Goal: Task Accomplishment & Management: Use online tool/utility

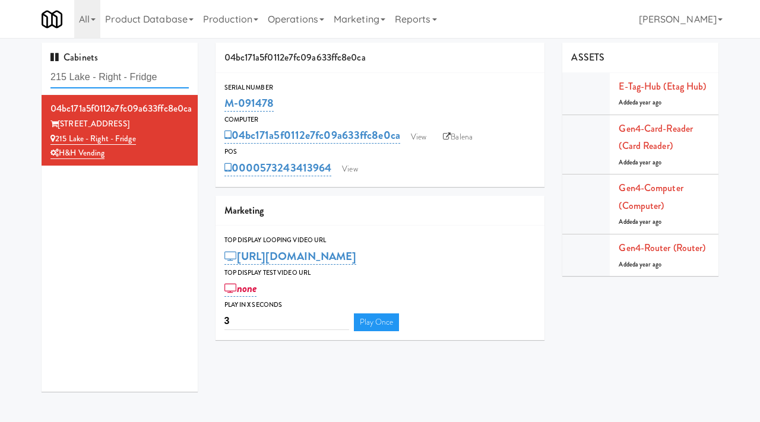
click at [123, 75] on input "215 Lake - Right - Fridge" at bounding box center [119, 77] width 138 height 22
type input "vertex"
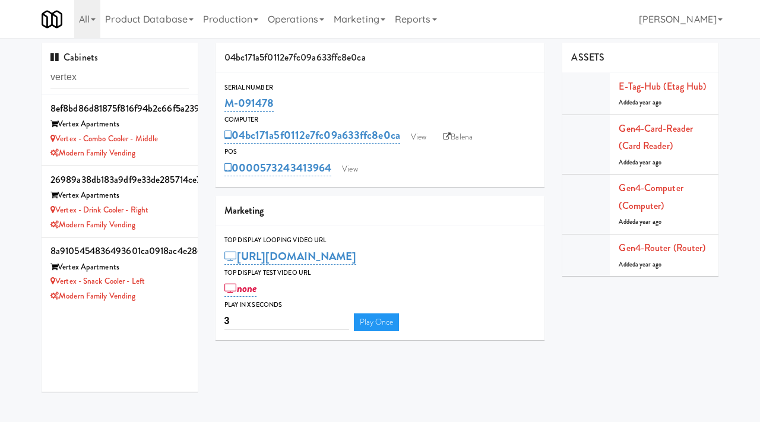
click at [198, 147] on div "Cabinets vertex 8ef8bd86d81875f816f94b2c66f5a239 Vertex Apartments Vertex - Com…" at bounding box center [120, 222] width 174 height 358
click at [187, 149] on div "Modern Family Vending" at bounding box center [119, 153] width 138 height 15
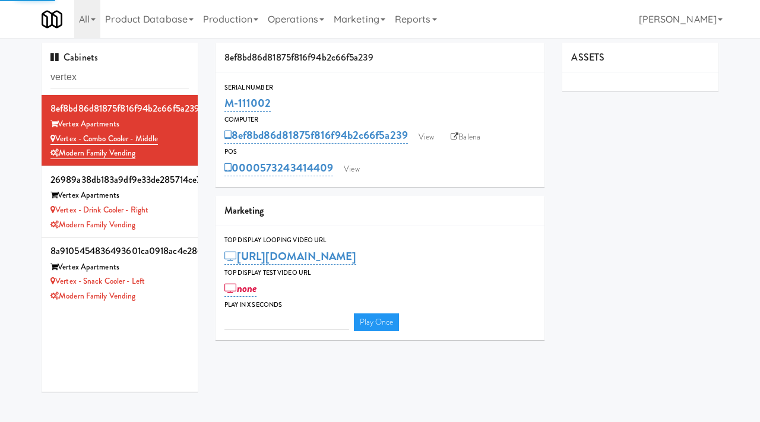
type input "3"
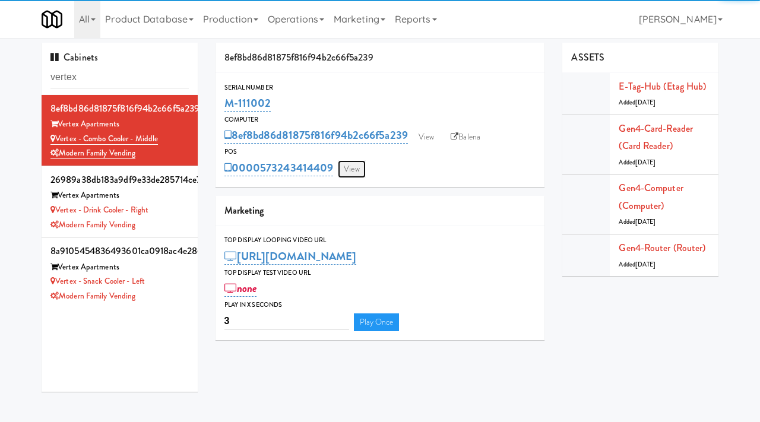
click at [348, 175] on link "View" at bounding box center [351, 169] width 27 height 18
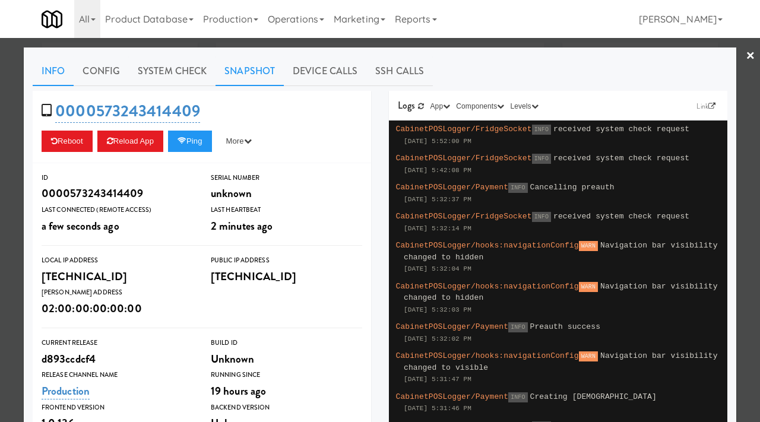
click at [236, 72] on link "Snapshot" at bounding box center [250, 71] width 68 height 30
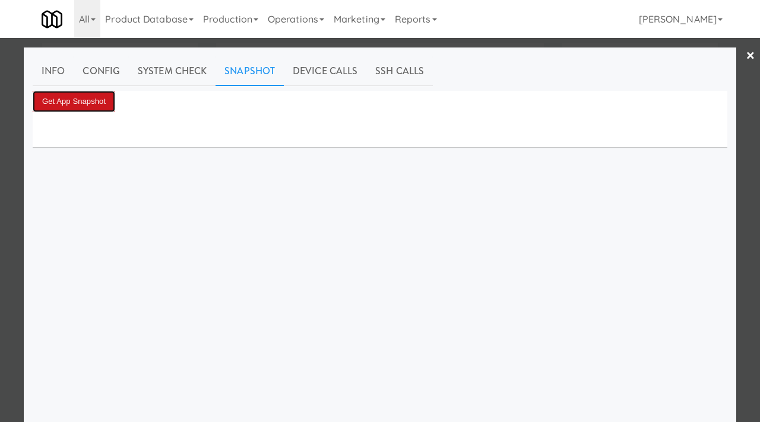
click at [110, 103] on button "Get App Snapshot" at bounding box center [74, 101] width 83 height 21
click at [71, 102] on button "Get App Snapshot" at bounding box center [74, 101] width 83 height 21
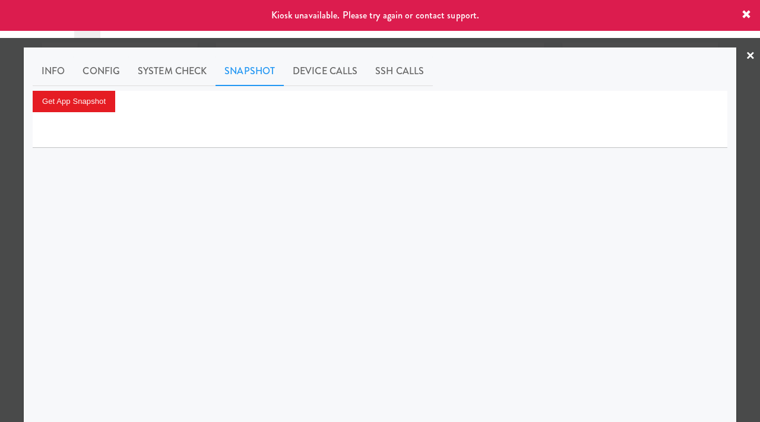
click at [0, 173] on div at bounding box center [380, 211] width 760 height 422
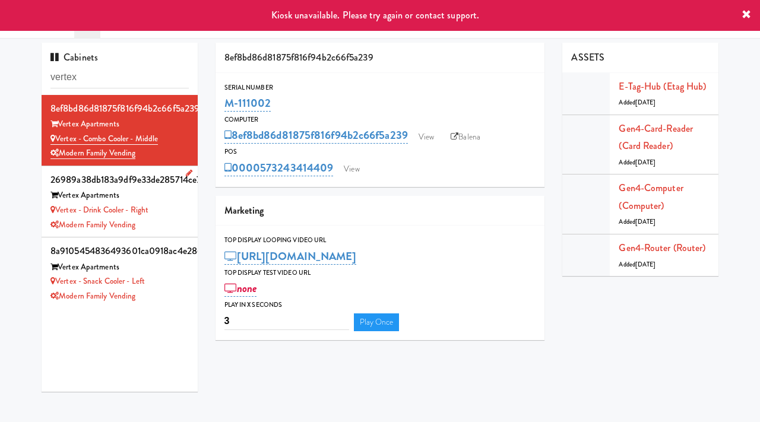
click at [178, 214] on div "Vertex - Drink Cooler - Right" at bounding box center [119, 210] width 138 height 15
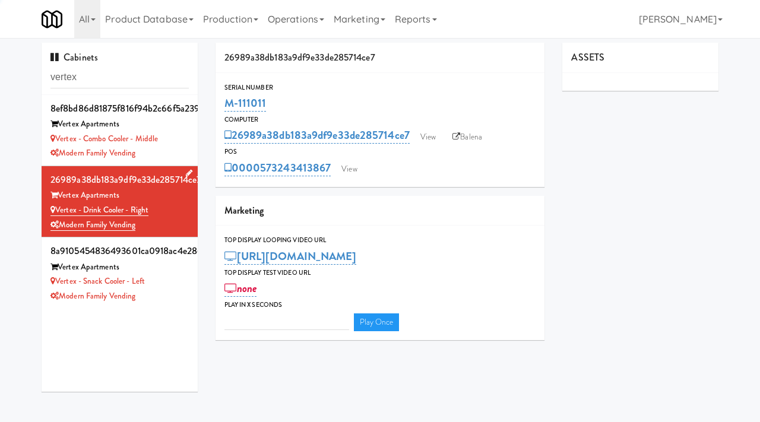
type input "3"
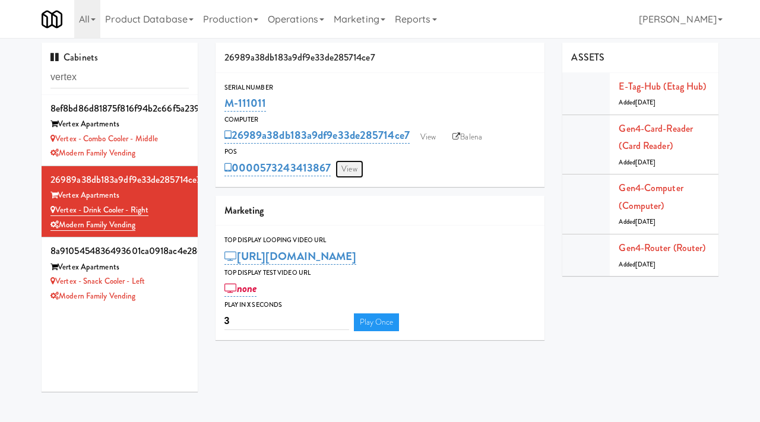
click at [349, 166] on link "View" at bounding box center [348, 169] width 27 height 18
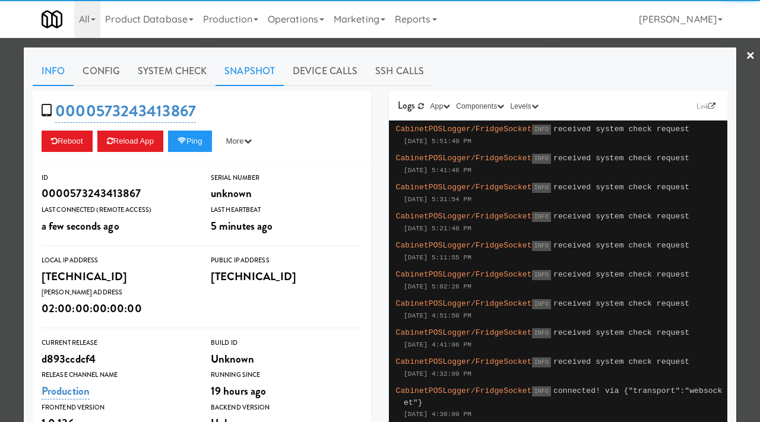
click at [244, 74] on link "Snapshot" at bounding box center [250, 71] width 68 height 30
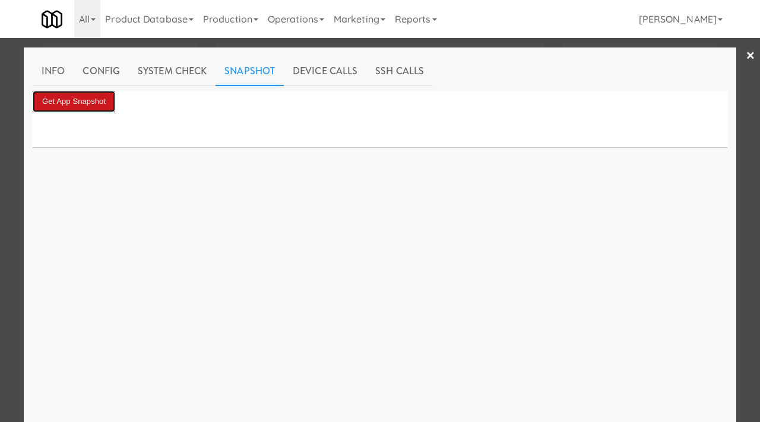
click at [102, 101] on button "Get App Snapshot" at bounding box center [74, 101] width 83 height 21
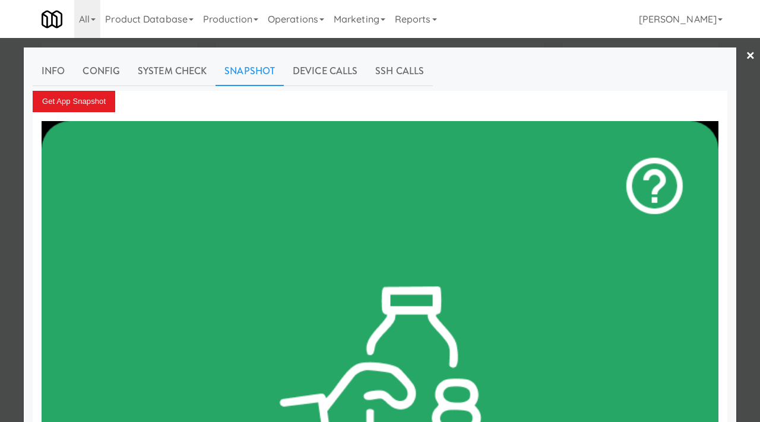
click at [0, 214] on div at bounding box center [380, 211] width 760 height 422
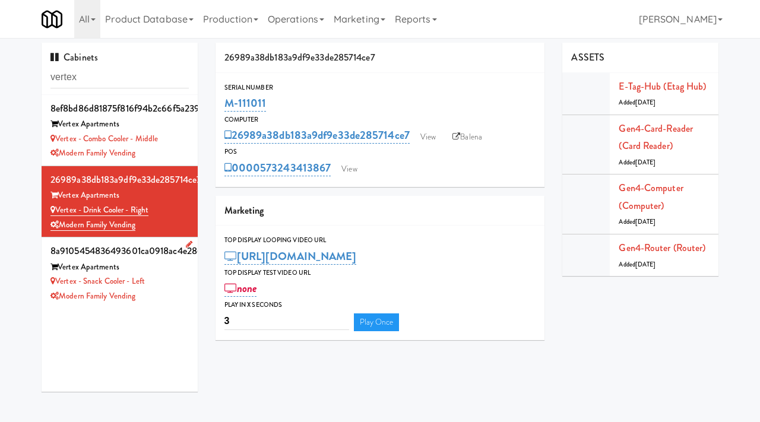
click at [163, 282] on div "Vertex - Snack Cooler - Left" at bounding box center [119, 281] width 138 height 15
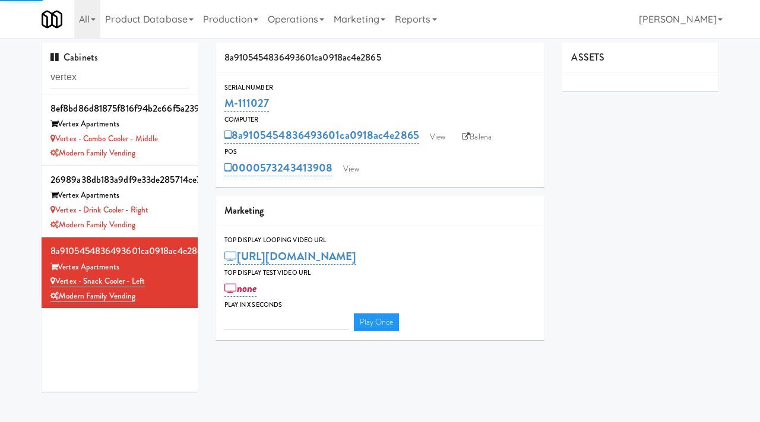
type input "3"
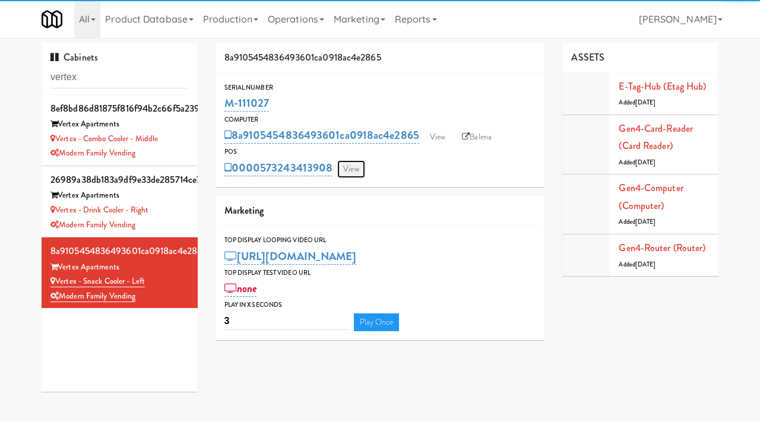
click at [356, 175] on link "View" at bounding box center [350, 169] width 27 height 18
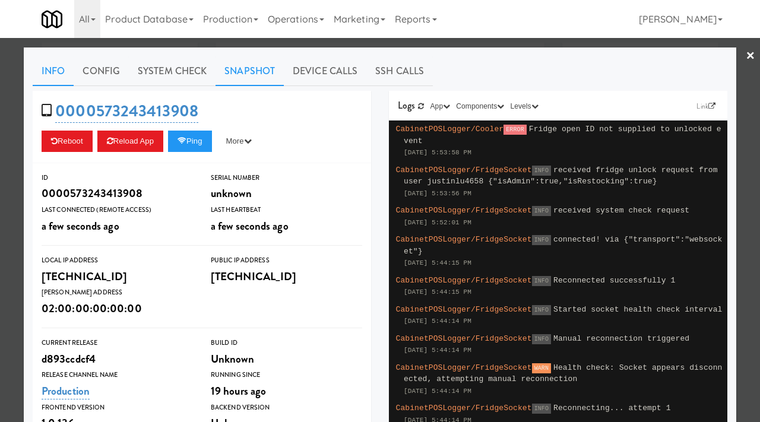
click at [259, 83] on link "Snapshot" at bounding box center [250, 71] width 68 height 30
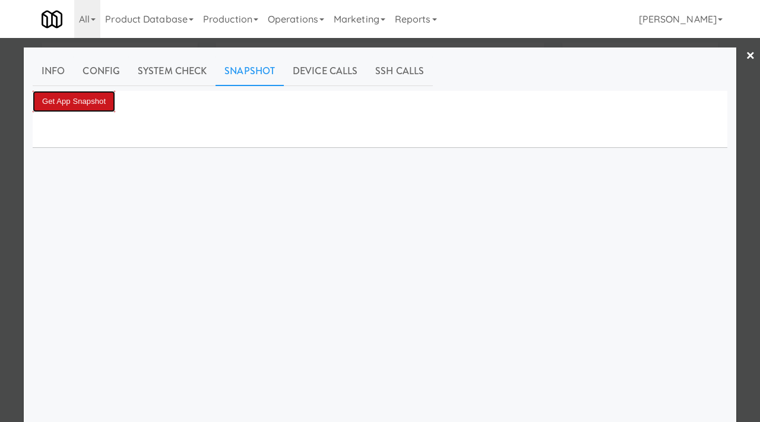
click at [102, 112] on button "Get App Snapshot" at bounding box center [74, 101] width 83 height 21
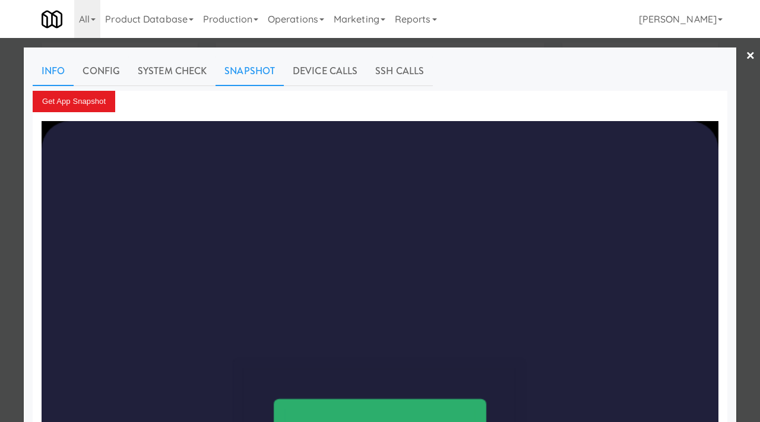
click at [58, 68] on link "Info" at bounding box center [53, 71] width 41 height 30
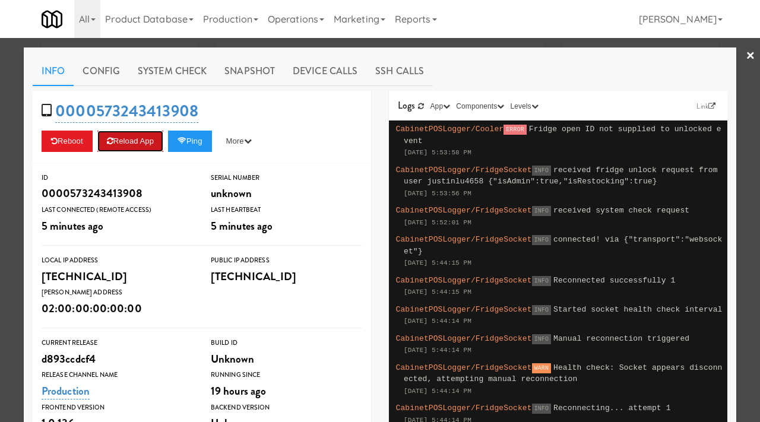
click at [132, 137] on button "Reload App" at bounding box center [130, 141] width 66 height 21
click at [2, 148] on div at bounding box center [380, 211] width 760 height 422
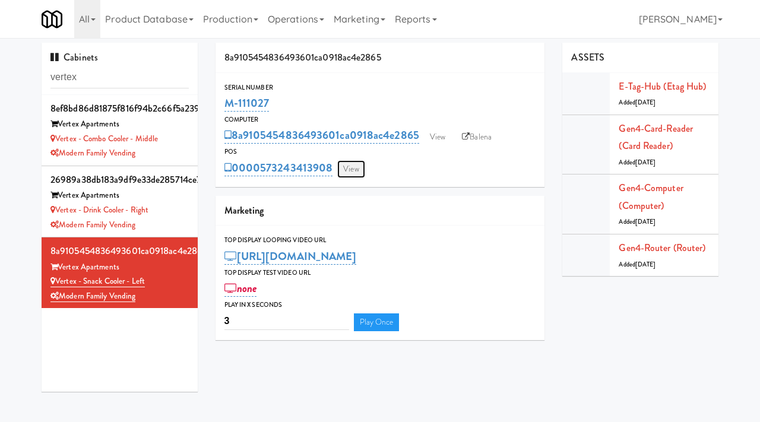
click at [352, 167] on link "View" at bounding box center [350, 169] width 27 height 18
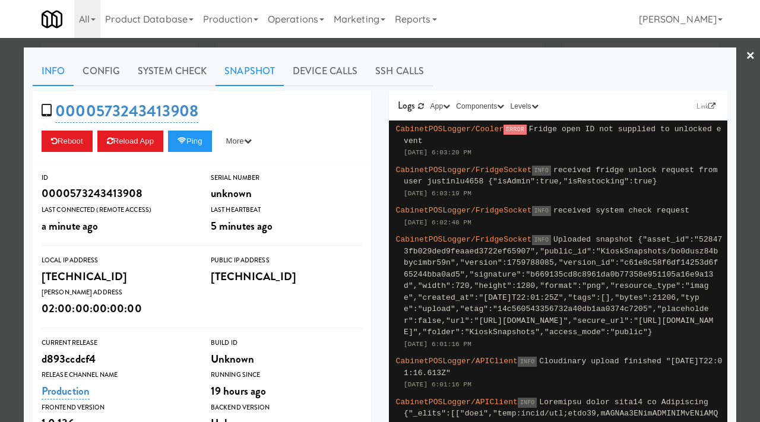
click at [247, 70] on link "Snapshot" at bounding box center [250, 71] width 68 height 30
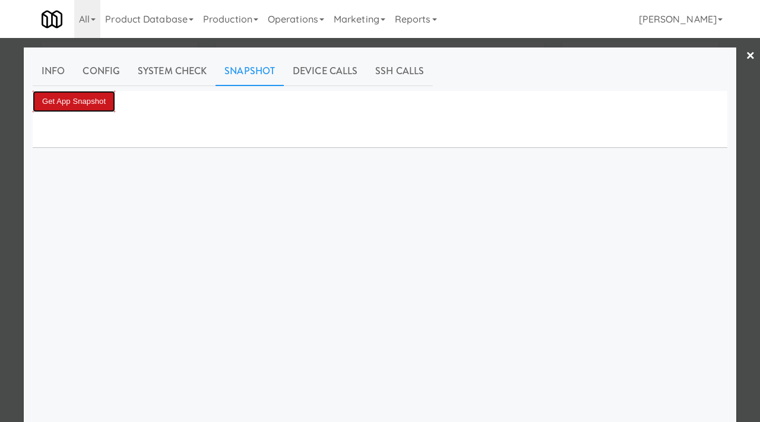
click at [93, 102] on button "Get App Snapshot" at bounding box center [74, 101] width 83 height 21
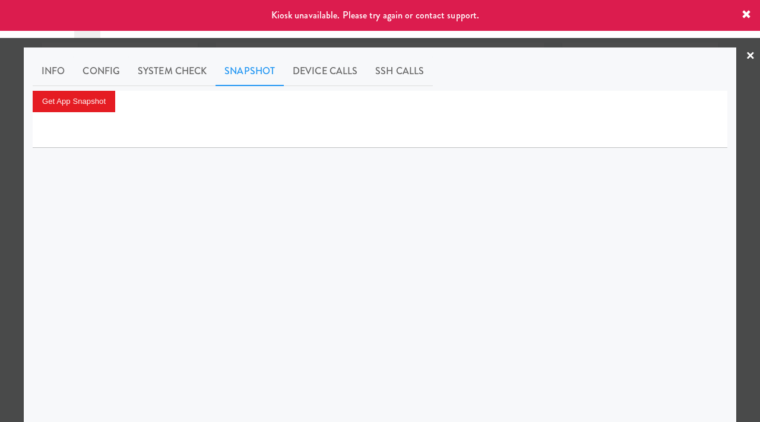
click at [0, 154] on div at bounding box center [380, 211] width 760 height 422
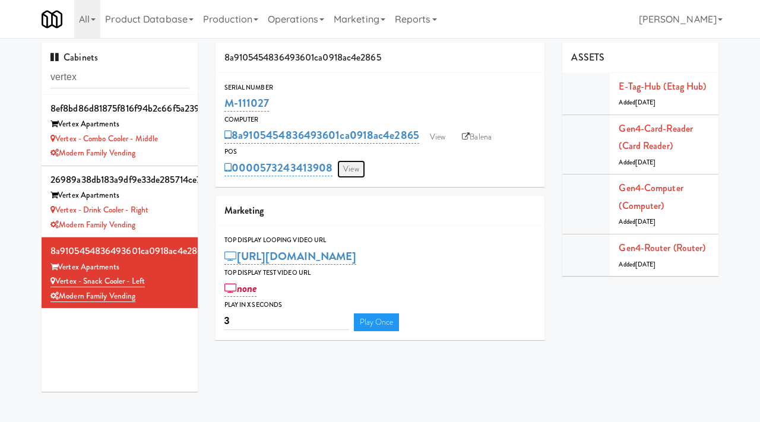
click at [354, 170] on link "View" at bounding box center [350, 169] width 27 height 18
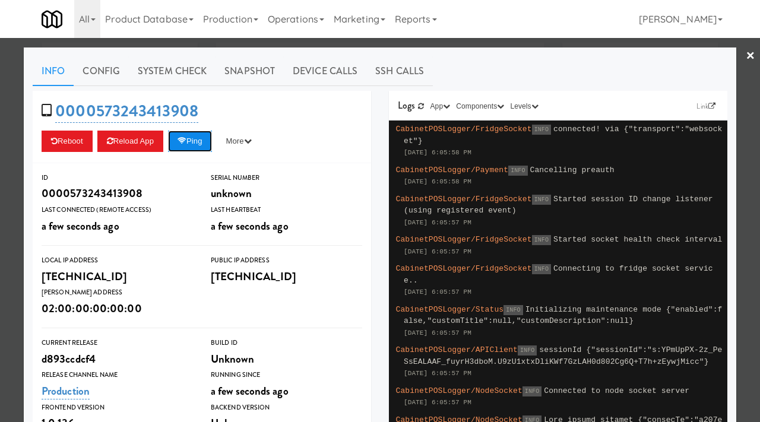
click at [207, 139] on button "Ping" at bounding box center [190, 141] width 44 height 21
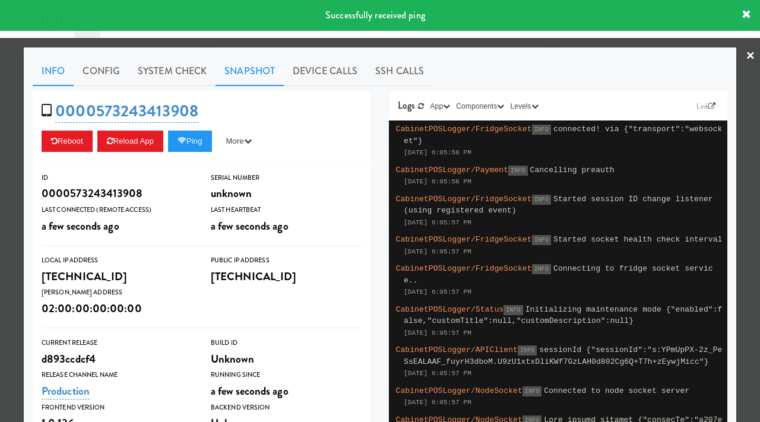
click at [235, 72] on link "Snapshot" at bounding box center [250, 71] width 68 height 30
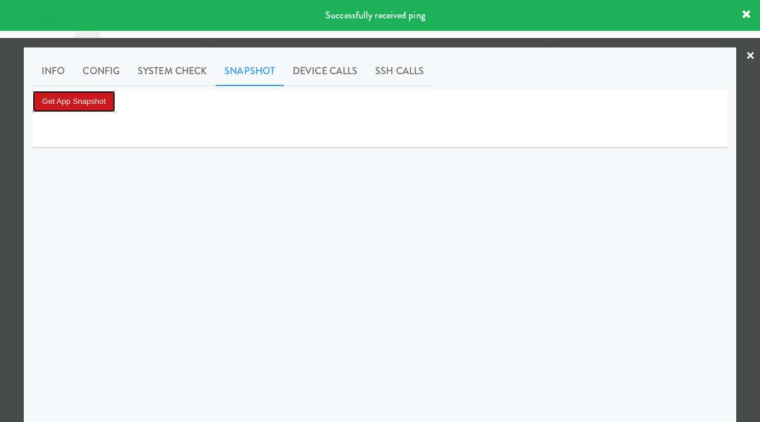
click at [96, 96] on button "Get App Snapshot" at bounding box center [74, 101] width 83 height 21
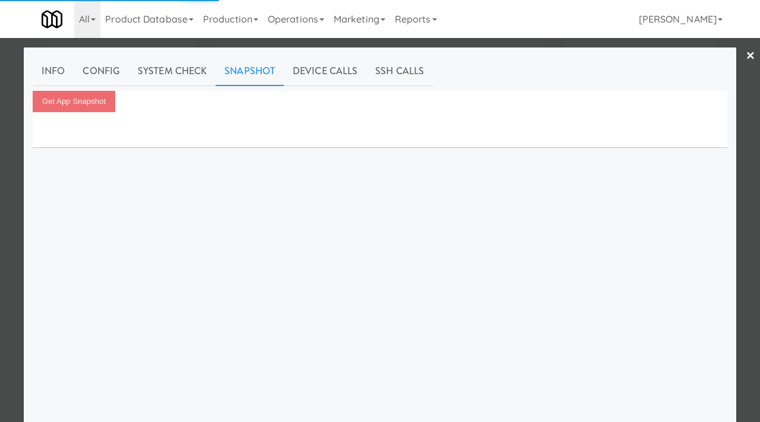
scroll to position [25, 0]
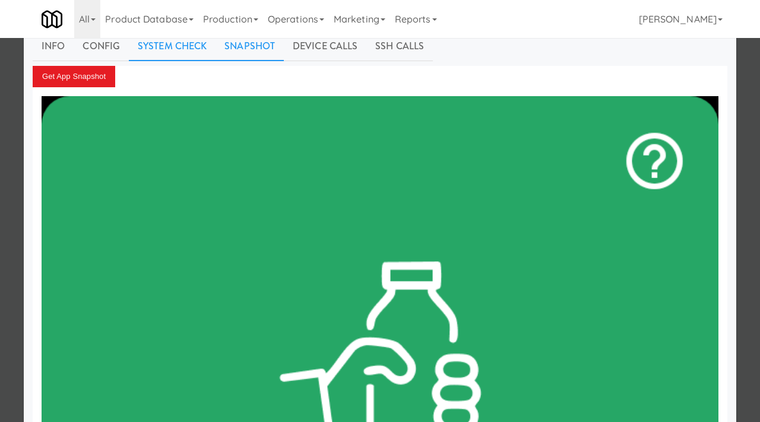
click at [169, 52] on link "System Check" at bounding box center [172, 46] width 87 height 30
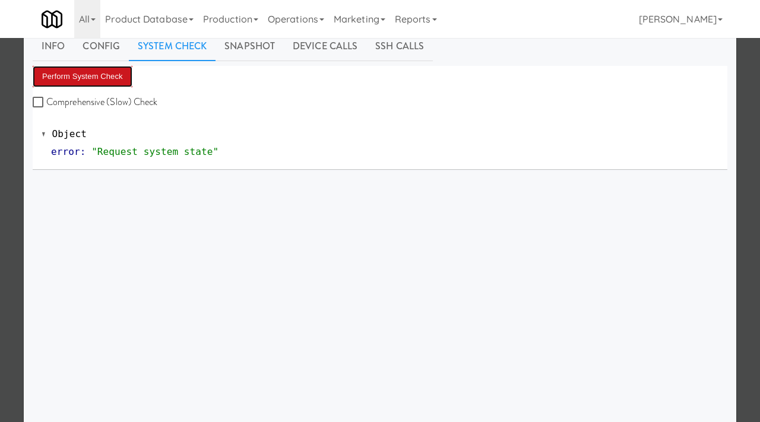
click at [114, 72] on button "Perform System Check" at bounding box center [83, 76] width 100 height 21
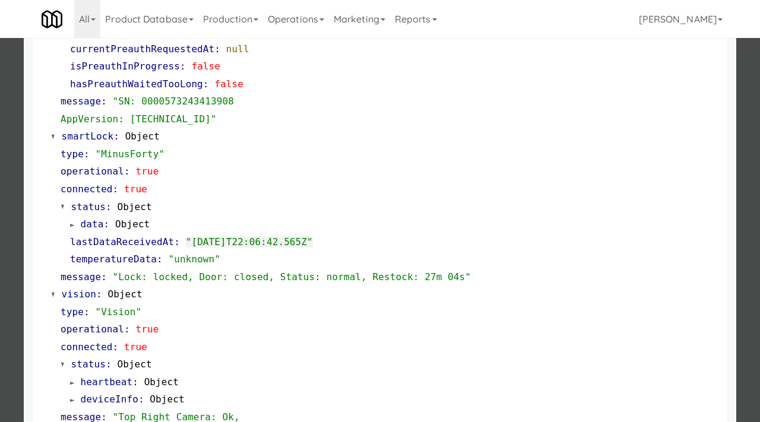
scroll to position [234, 0]
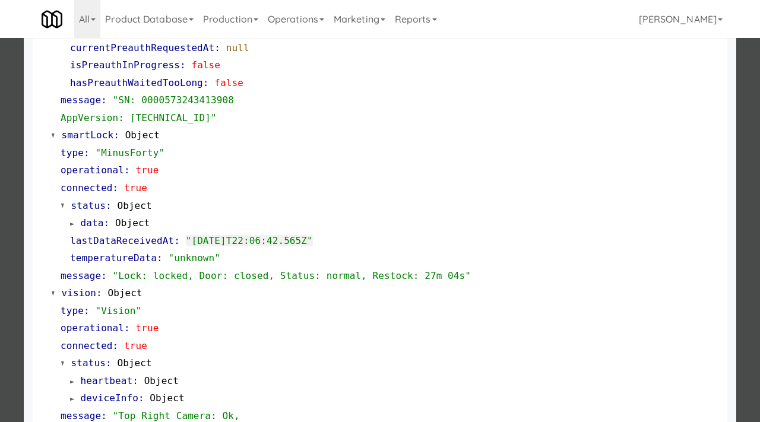
click at [11, 210] on div at bounding box center [380, 211] width 760 height 422
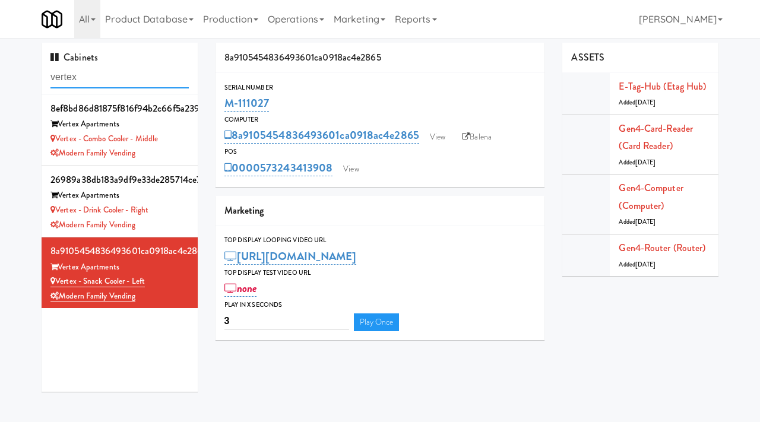
click at [102, 81] on input "vertex" at bounding box center [119, 77] width 138 height 22
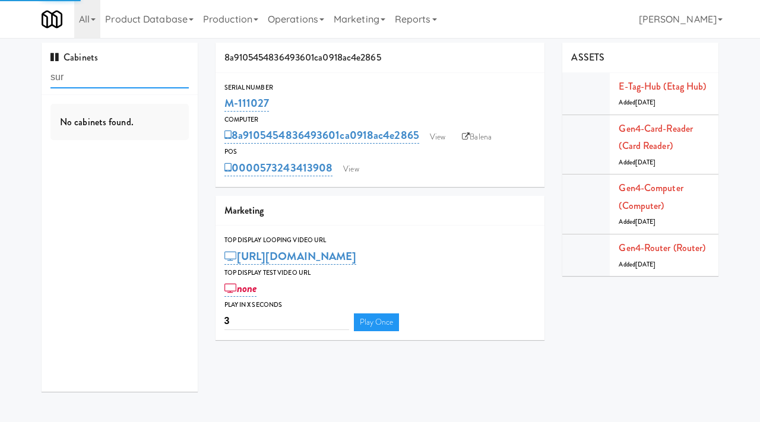
type input "sur"
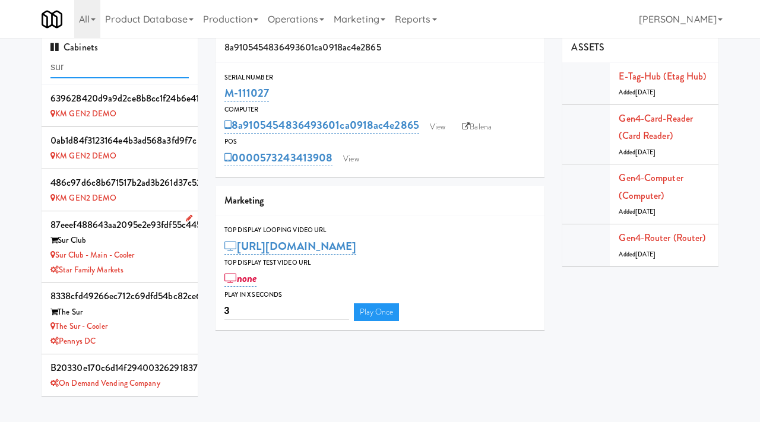
scroll to position [11, 0]
click at [175, 265] on div "Star Family Markets" at bounding box center [119, 269] width 138 height 15
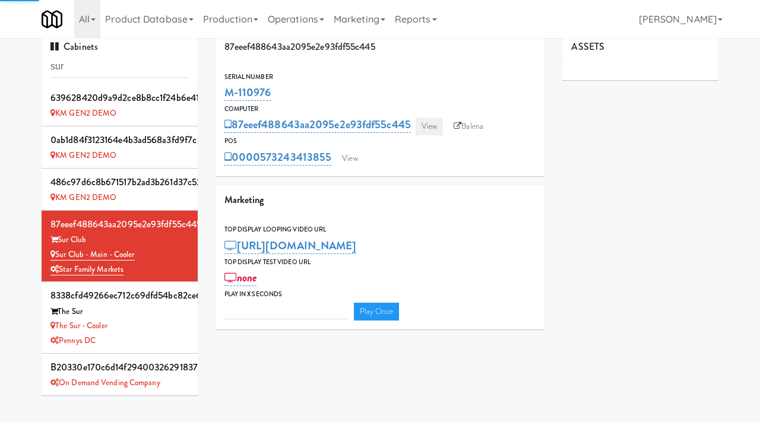
type input "3"
click at [427, 118] on link "View" at bounding box center [429, 127] width 27 height 18
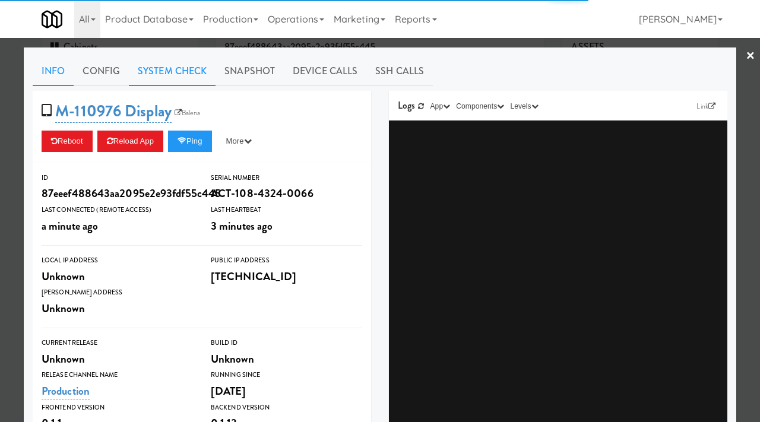
click at [169, 64] on link "System Check" at bounding box center [172, 71] width 87 height 30
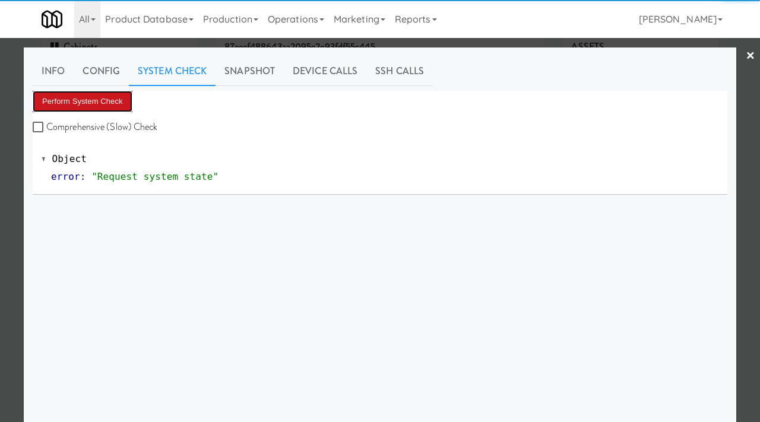
click at [113, 99] on button "Perform System Check" at bounding box center [83, 101] width 100 height 21
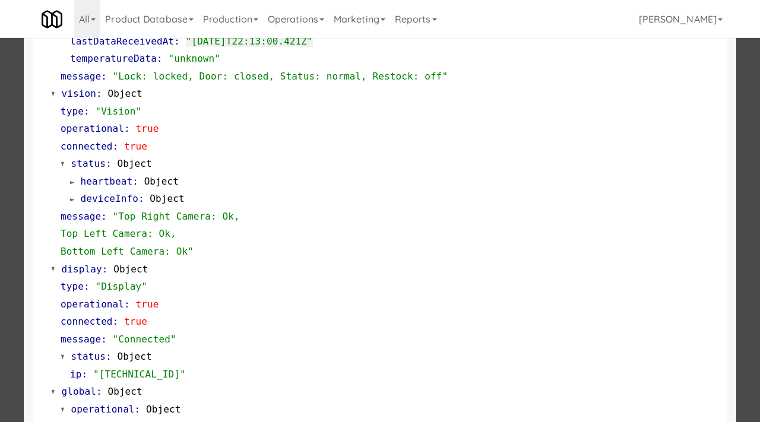
scroll to position [517, 0]
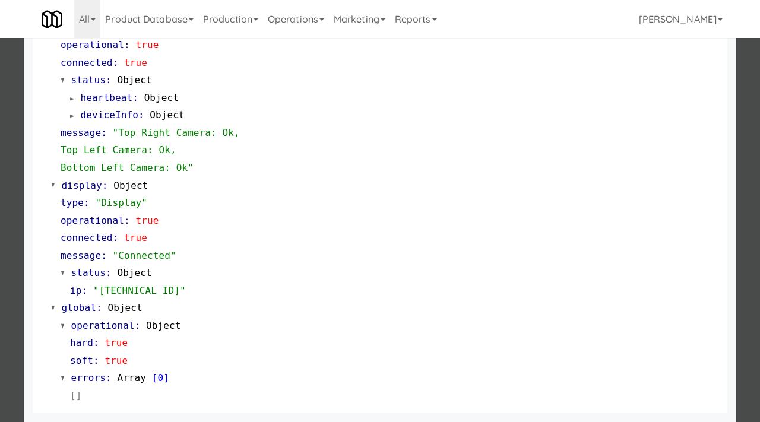
click at [0, 128] on div at bounding box center [380, 211] width 760 height 422
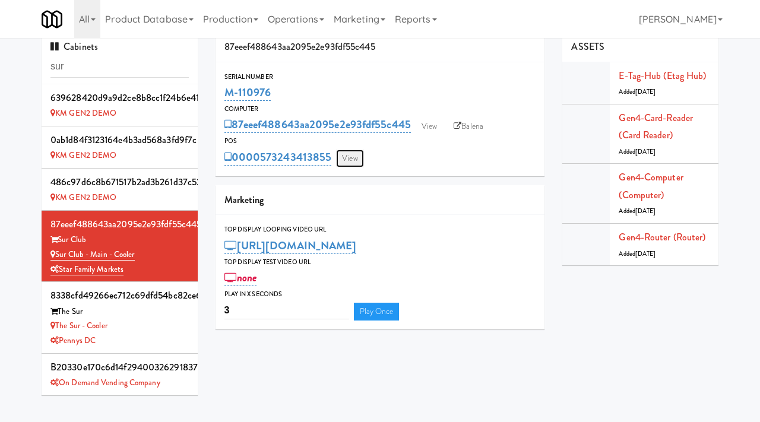
click at [358, 153] on link "View" at bounding box center [349, 159] width 27 height 18
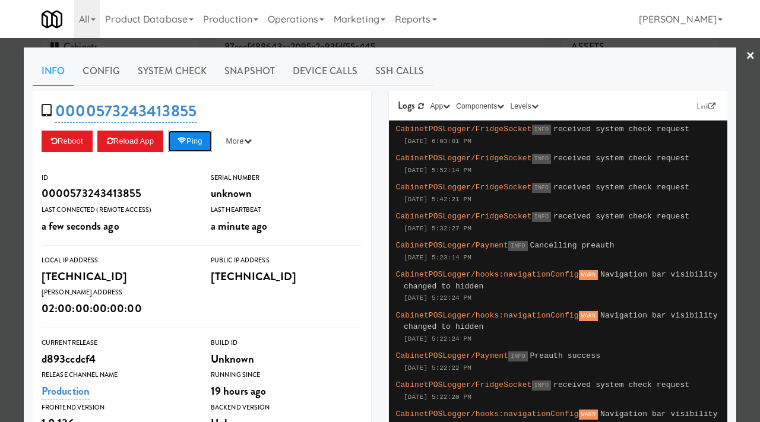
click at [186, 140] on icon at bounding box center [182, 141] width 9 height 8
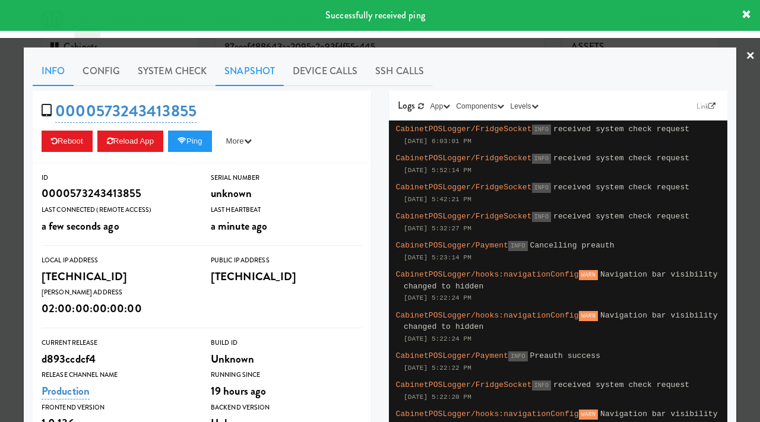
click at [228, 74] on link "Snapshot" at bounding box center [250, 71] width 68 height 30
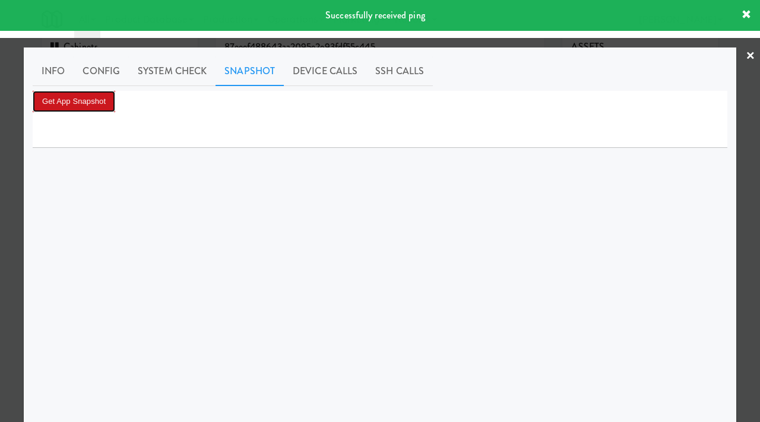
click at [104, 100] on button "Get App Snapshot" at bounding box center [74, 101] width 83 height 21
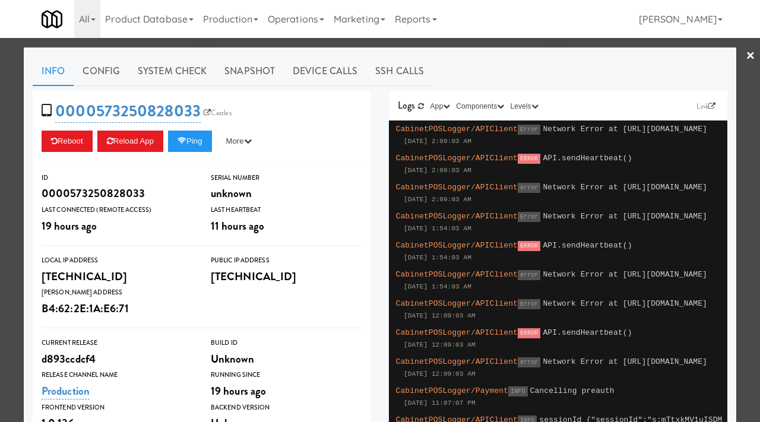
click at [0, 97] on div at bounding box center [380, 211] width 760 height 422
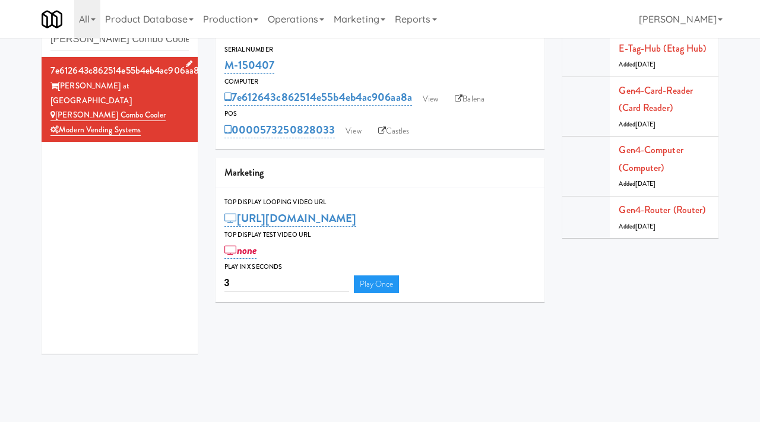
scroll to position [38, 0]
click at [107, 47] on input "Sloan Combo Coole" at bounding box center [119, 39] width 138 height 22
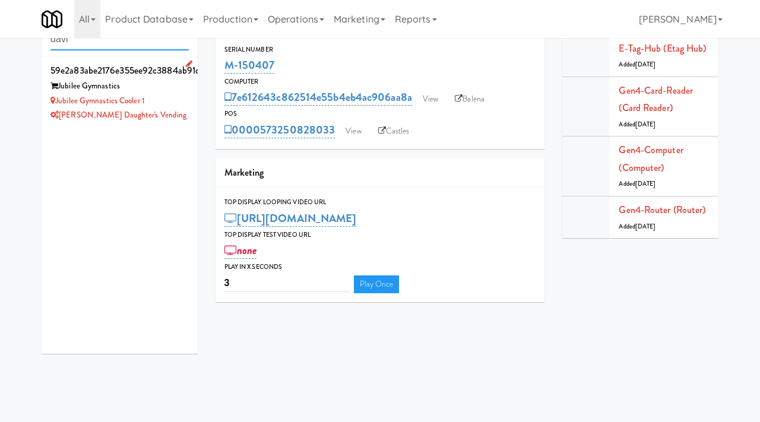
type input "davi"
click at [167, 94] on div "Jubilee Gymnastics Cooler 1" at bounding box center [119, 101] width 138 height 15
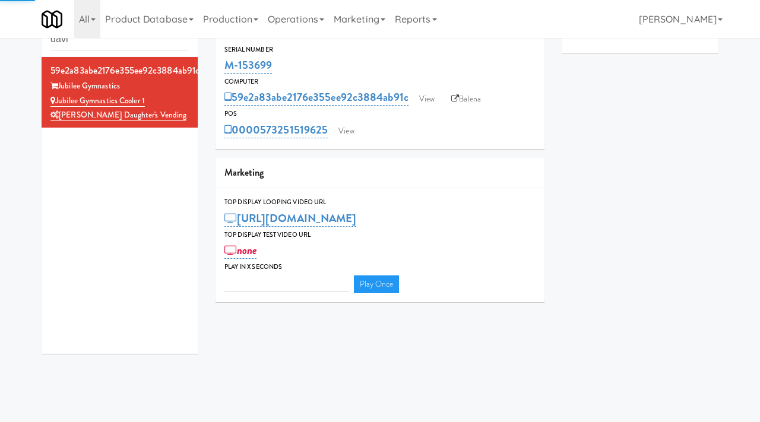
type input "3"
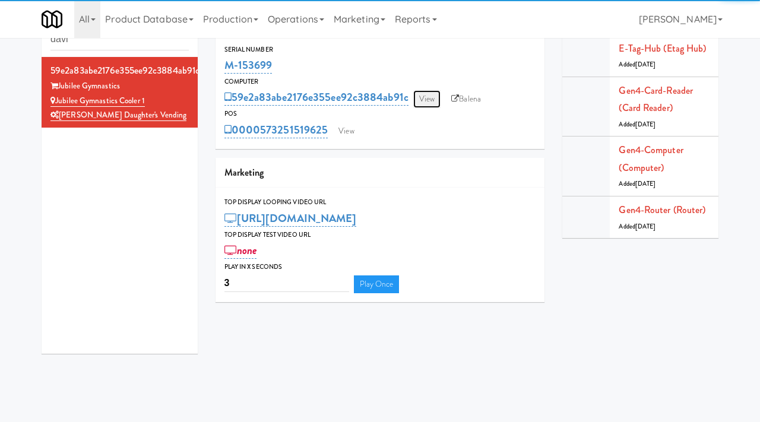
click at [422, 100] on link "View" at bounding box center [426, 99] width 27 height 18
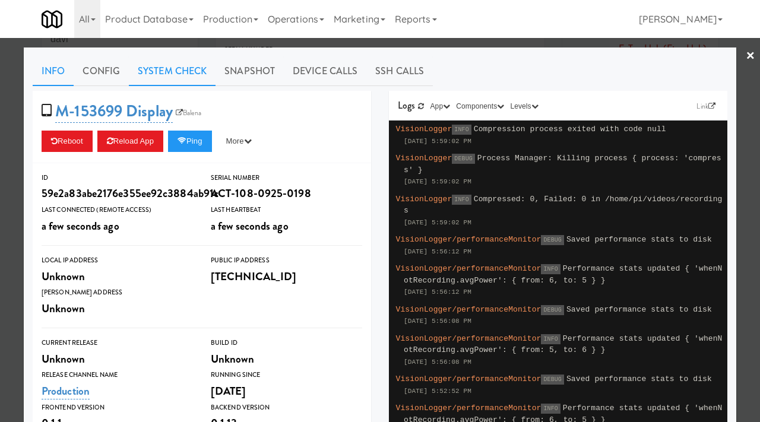
click at [184, 69] on link "System Check" at bounding box center [172, 71] width 87 height 30
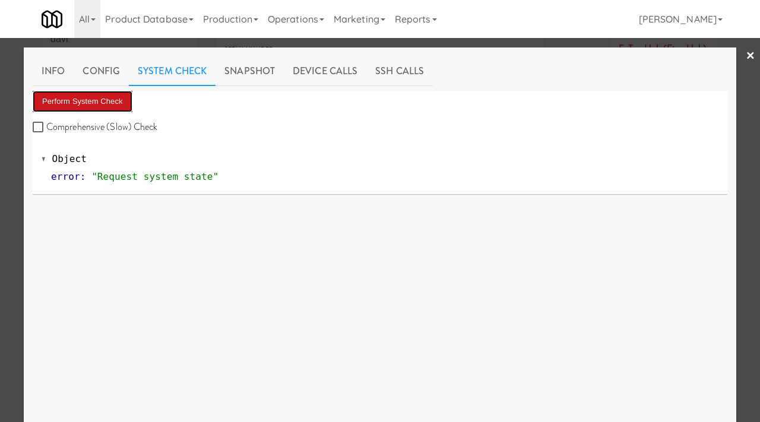
click at [110, 107] on button "Perform System Check" at bounding box center [83, 101] width 100 height 21
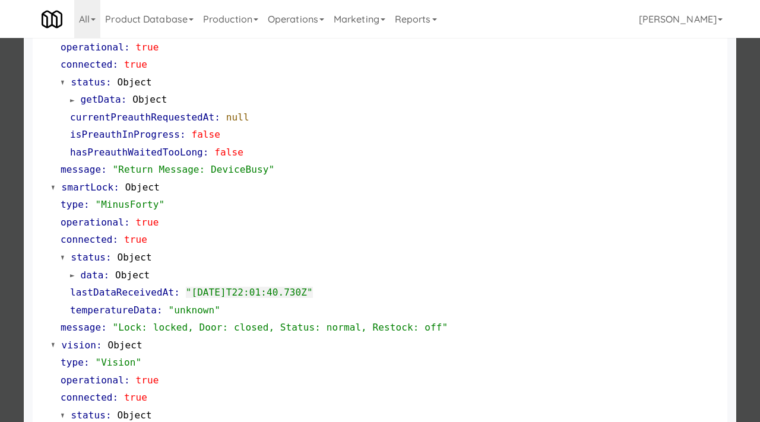
scroll to position [168, 0]
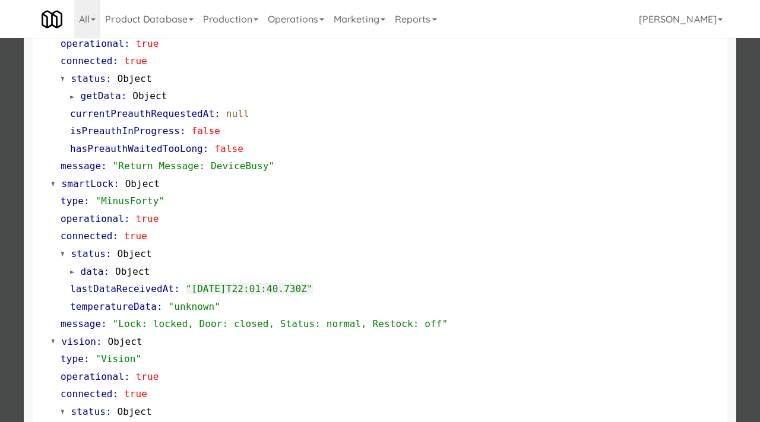
click at [0, 254] on div at bounding box center [380, 211] width 760 height 422
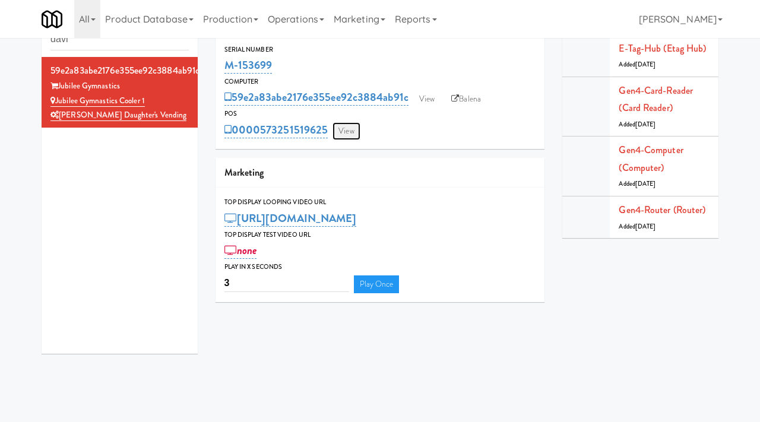
click at [350, 127] on link "View" at bounding box center [345, 131] width 27 height 18
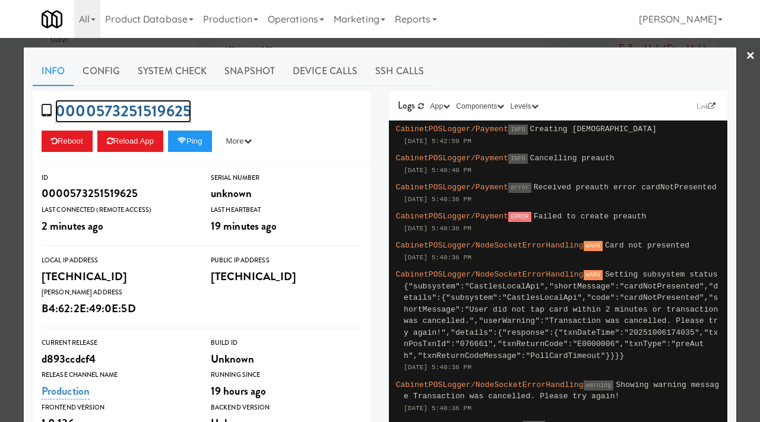
click at [188, 115] on link "0000573251519625" at bounding box center [123, 111] width 136 height 23
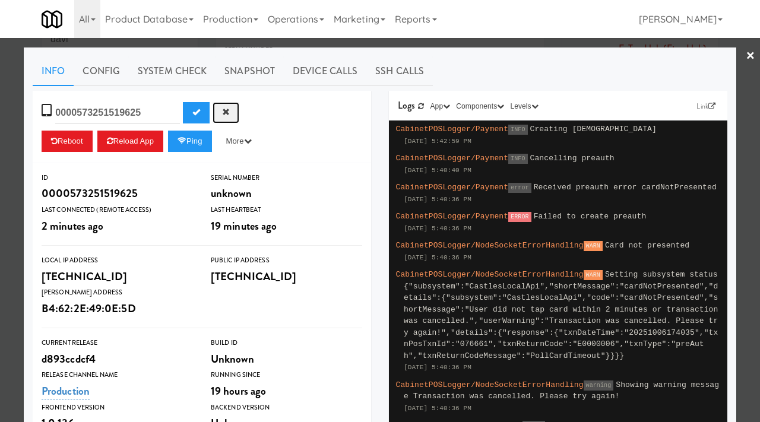
click at [222, 116] on span "Cancel" at bounding box center [226, 112] width 8 height 8
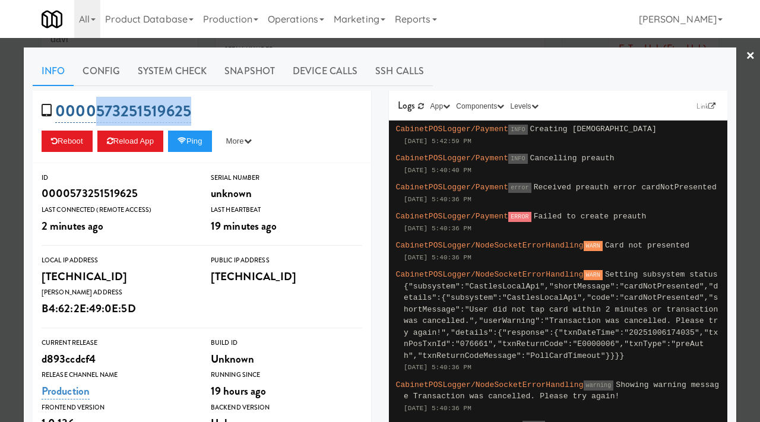
drag, startPoint x: 201, startPoint y: 109, endPoint x: 94, endPoint y: 112, distance: 106.9
click at [94, 112] on div "0000573251519625 Reboot Reload App Ping More Ping Server Restart Server Force R…" at bounding box center [202, 127] width 338 height 72
copy link "573251519625"
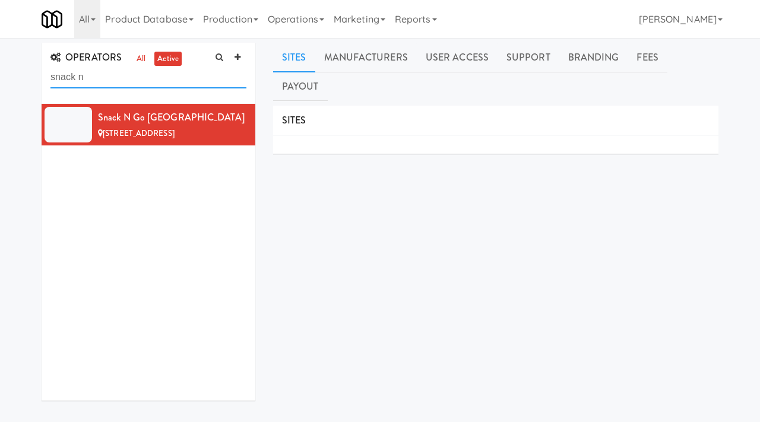
drag, startPoint x: 0, startPoint y: 0, endPoint x: 15, endPoint y: 59, distance: 61.2
click at [15, 59] on div "OPERATORS all active snack n Snack n Go NJ 80 Contant Ave, Lodi NJ Sites Manufa…" at bounding box center [380, 297] width 760 height 508
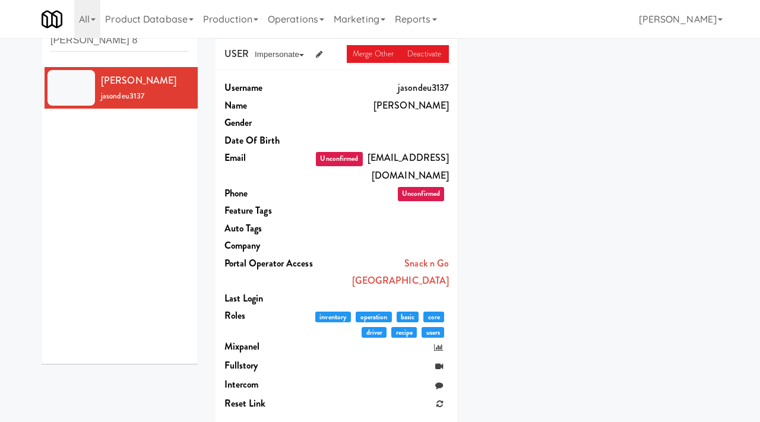
scroll to position [38, 0]
drag, startPoint x: 145, startPoint y: 49, endPoint x: 27, endPoint y: 34, distance: 119.0
click at [27, 34] on body "Okay Okay Select date: previous 2025-Oct next Su Mo Tu We Th Fr Sa 28 29 30 1 2…" at bounding box center [380, 211] width 760 height 422
paste input "[EMAIL_ADDRESS][DOMAIN_NAME]"
type input "[EMAIL_ADDRESS][DOMAIN_NAME]"
